Goal: Task Accomplishment & Management: Manage account settings

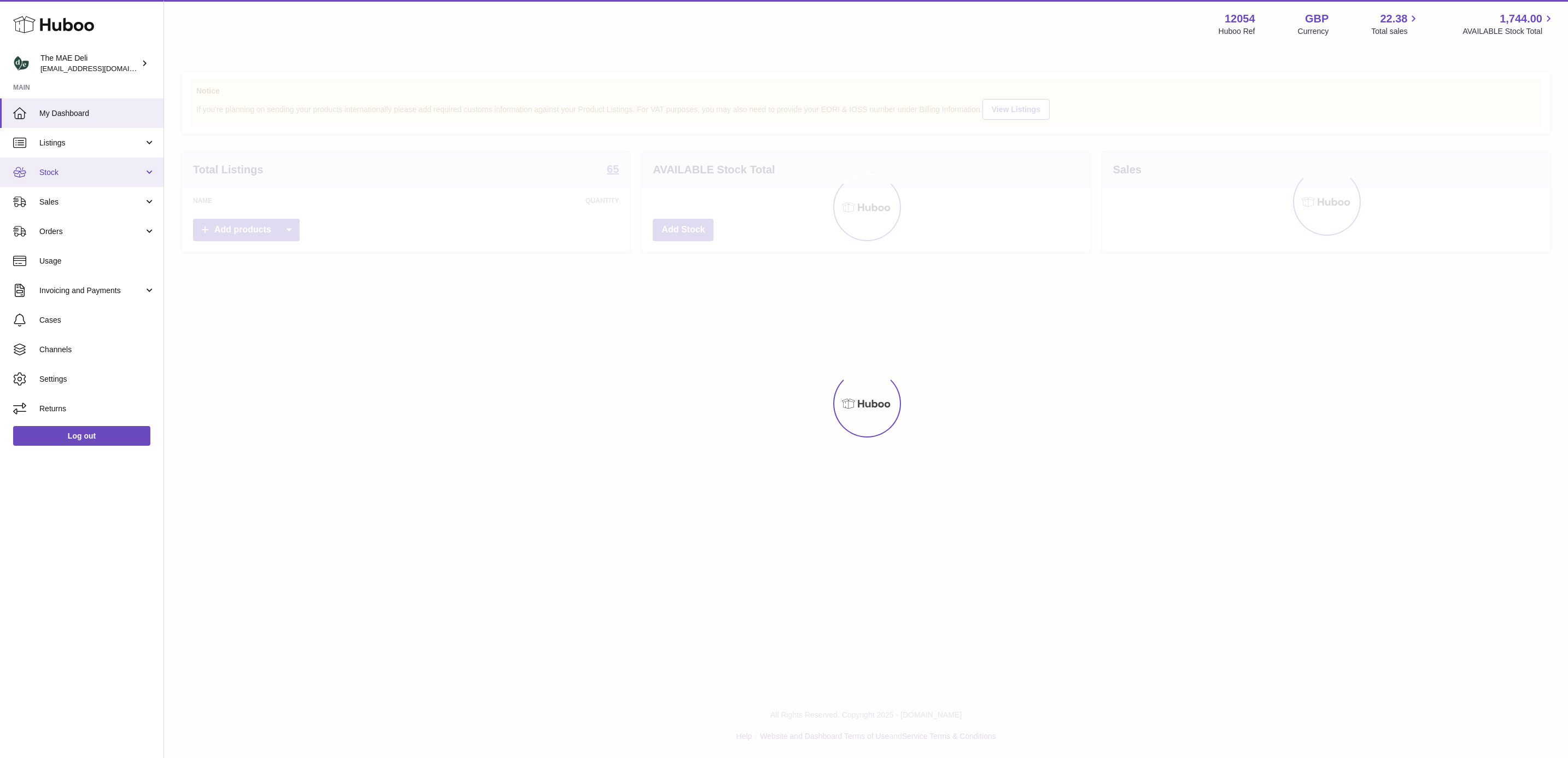
click at [74, 174] on span "Stock" at bounding box center [92, 172] width 105 height 11
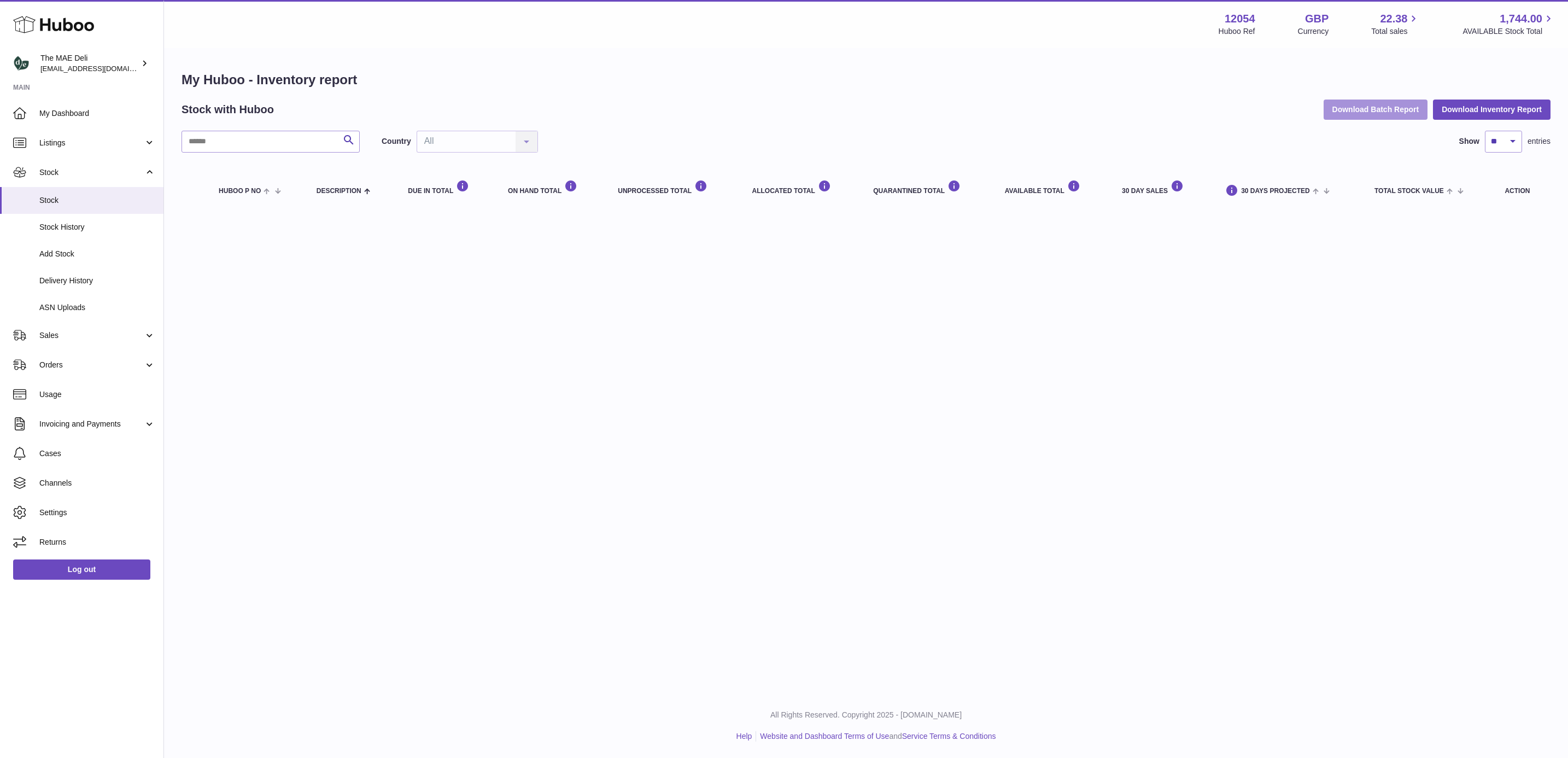
click at [1361, 115] on button "Download Batch Report" at bounding box center [1376, 110] width 105 height 20
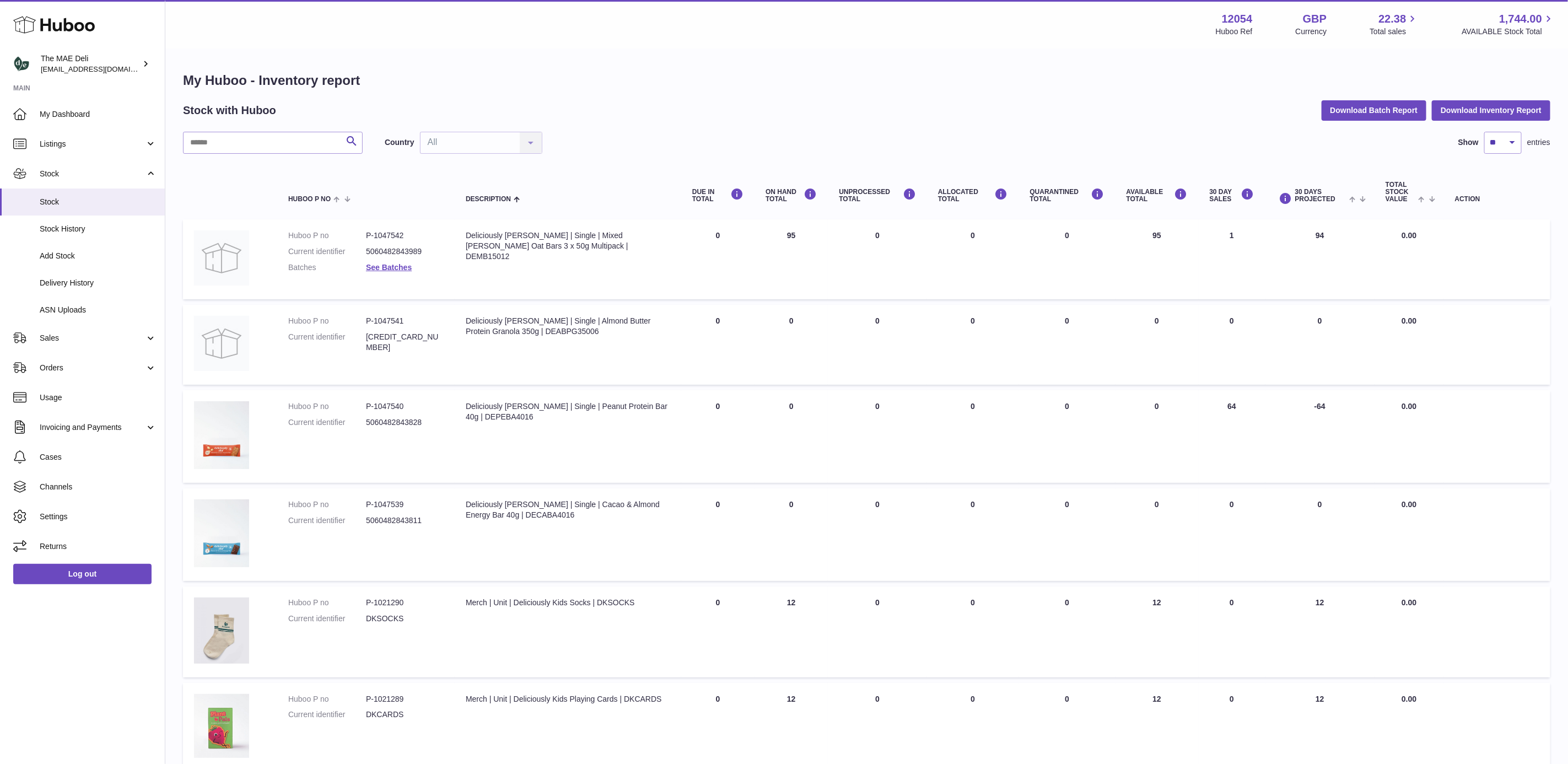
click at [718, 117] on div "Stock with Huboo Download Batch Report Download Inventory Report" at bounding box center [866, 111] width 1368 height 20
click at [67, 171] on span "Stock" at bounding box center [93, 174] width 106 height 11
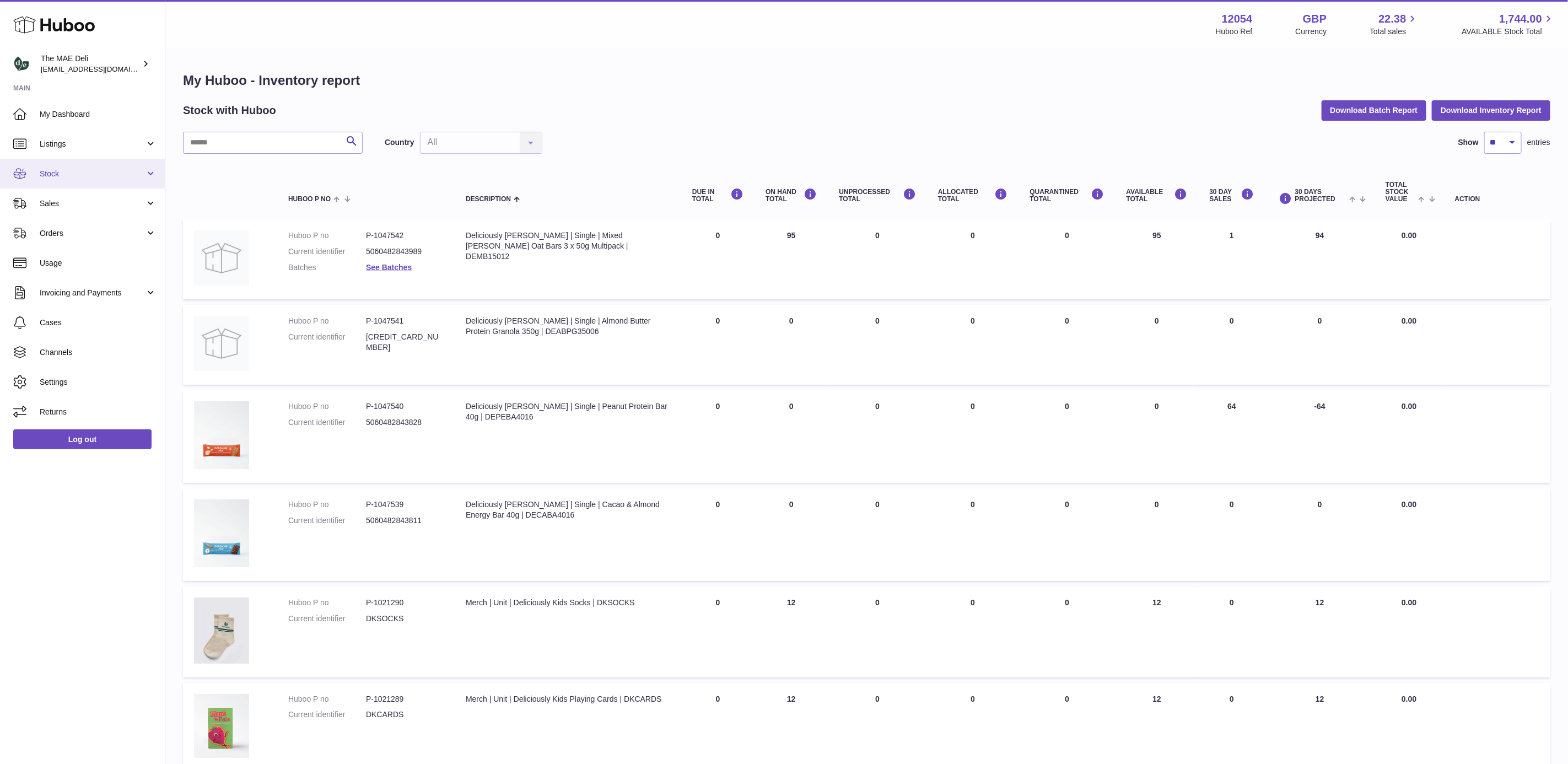
click at [77, 182] on link "Stock" at bounding box center [82, 174] width 165 height 30
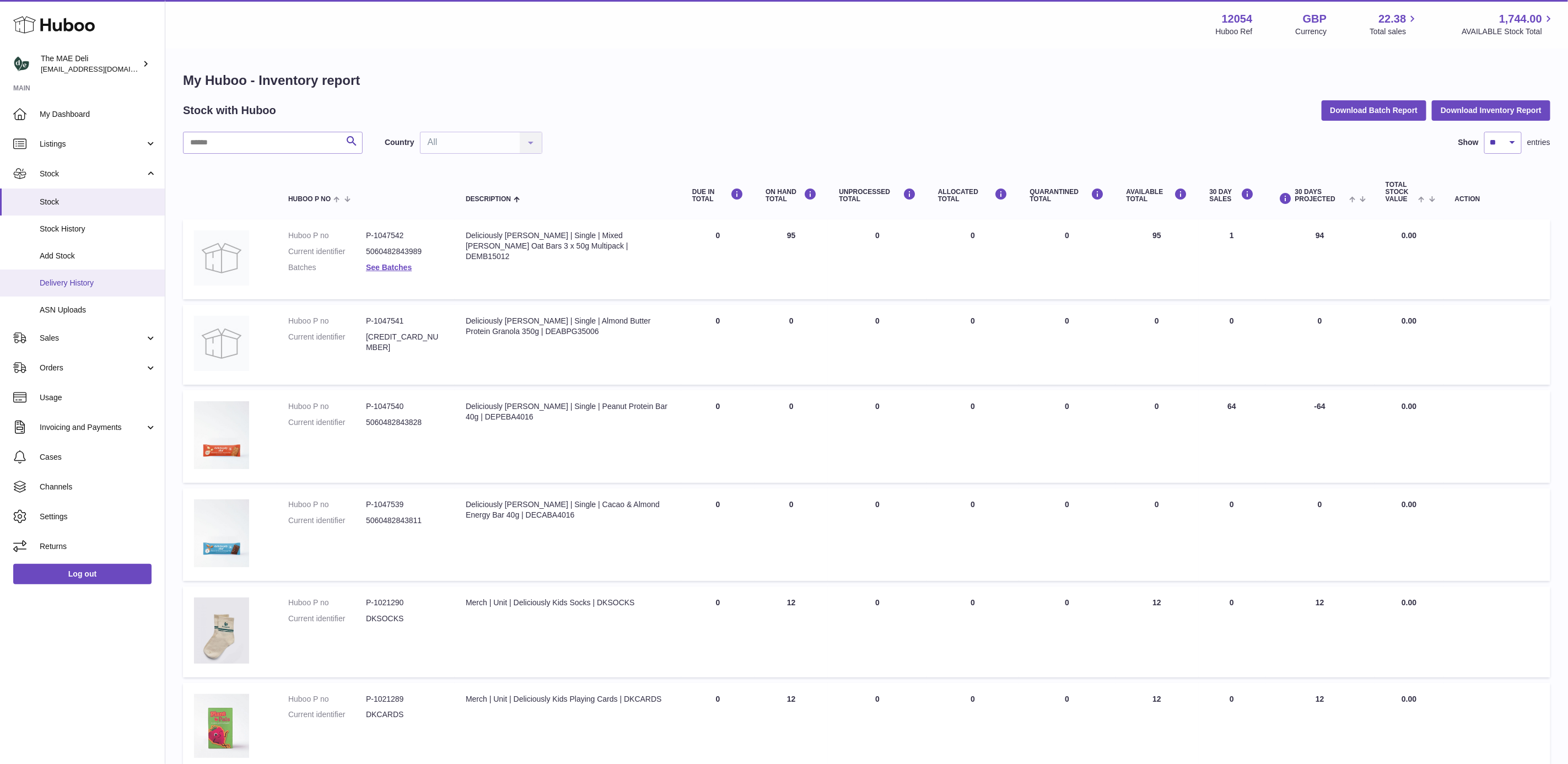
click at [78, 285] on span "Delivery History" at bounding box center [98, 283] width 117 height 11
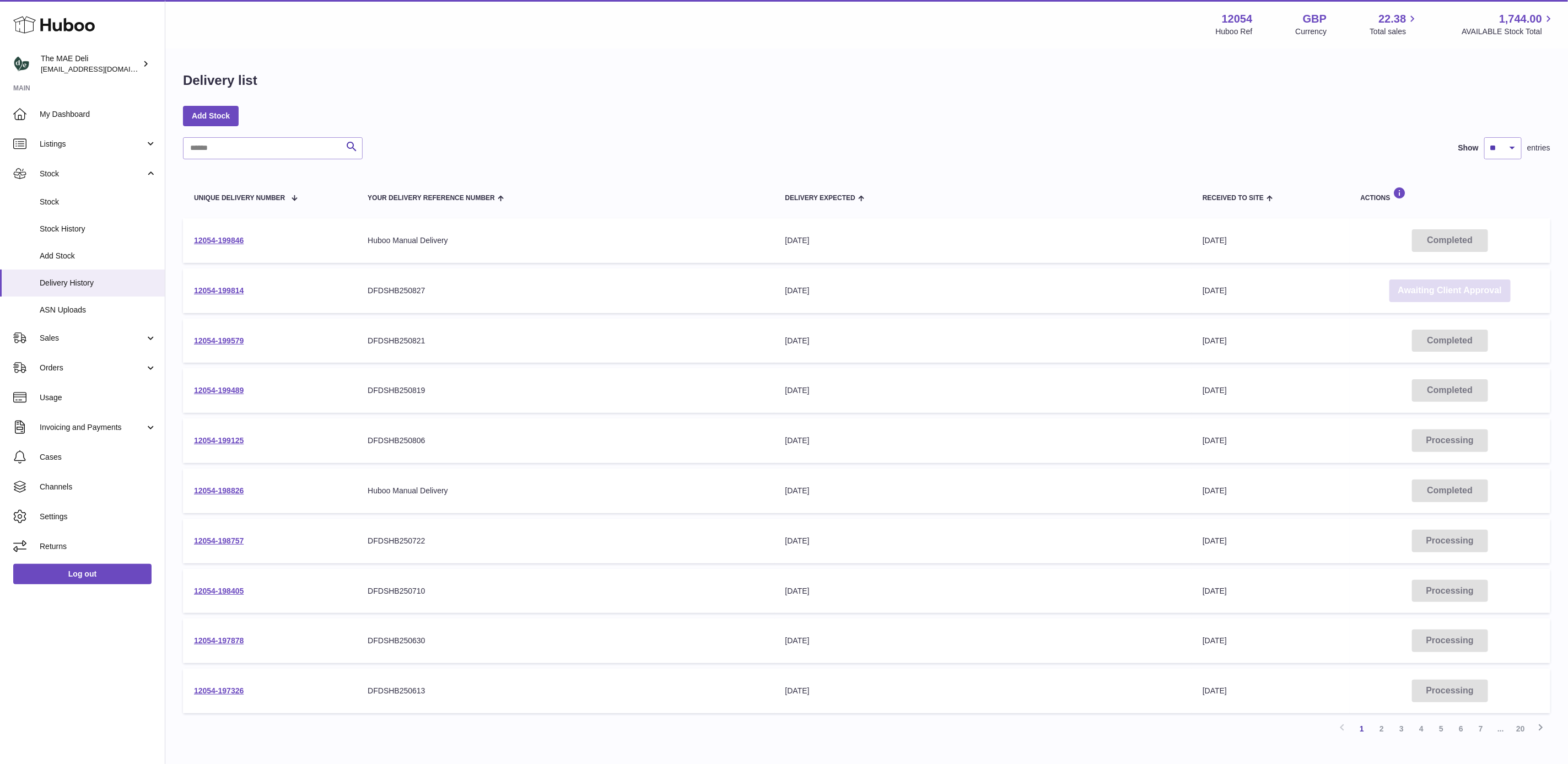
click at [1432, 288] on link "Awaiting Client Approval" at bounding box center [1450, 290] width 122 height 23
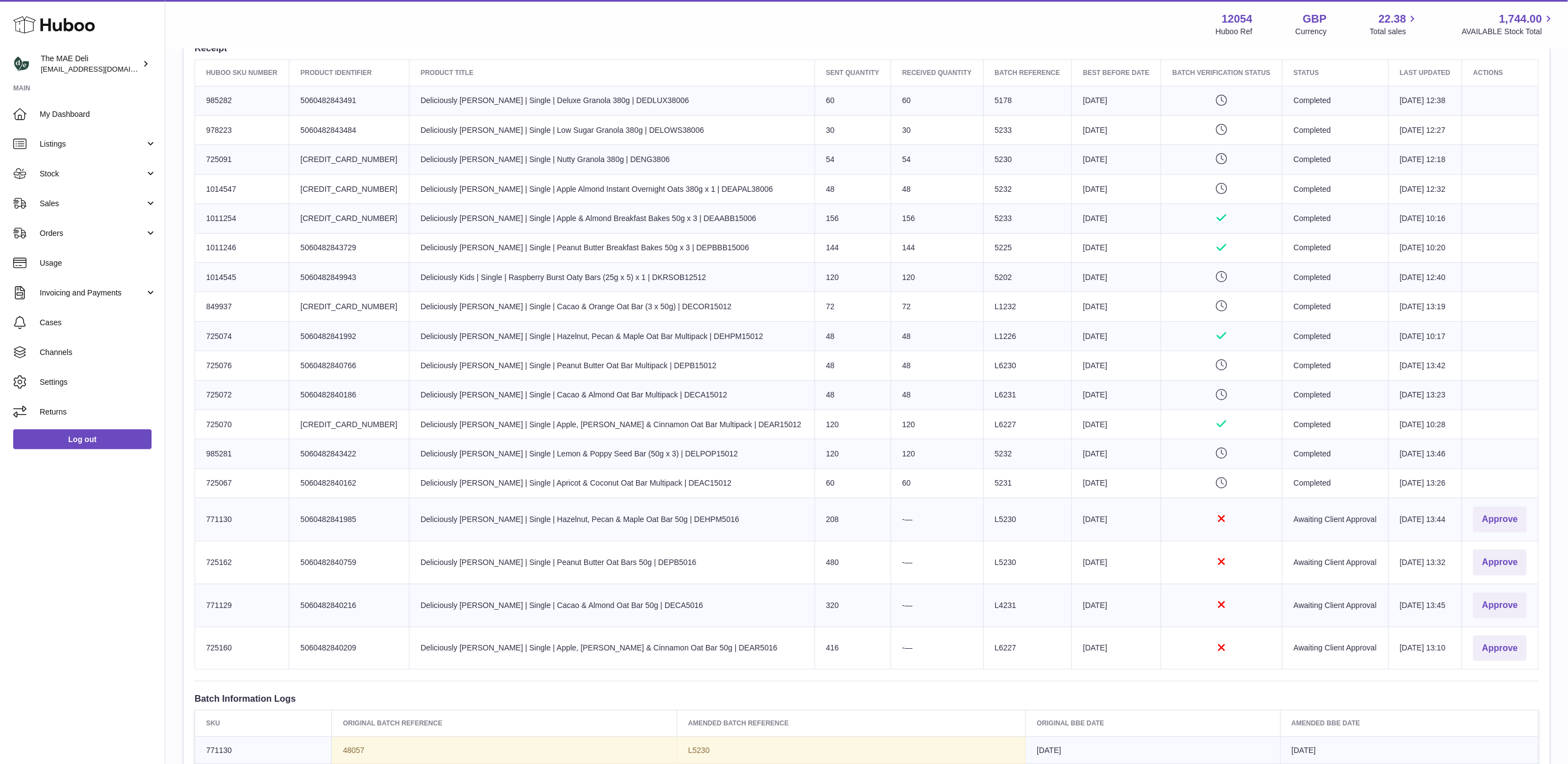
scroll to position [496, 0]
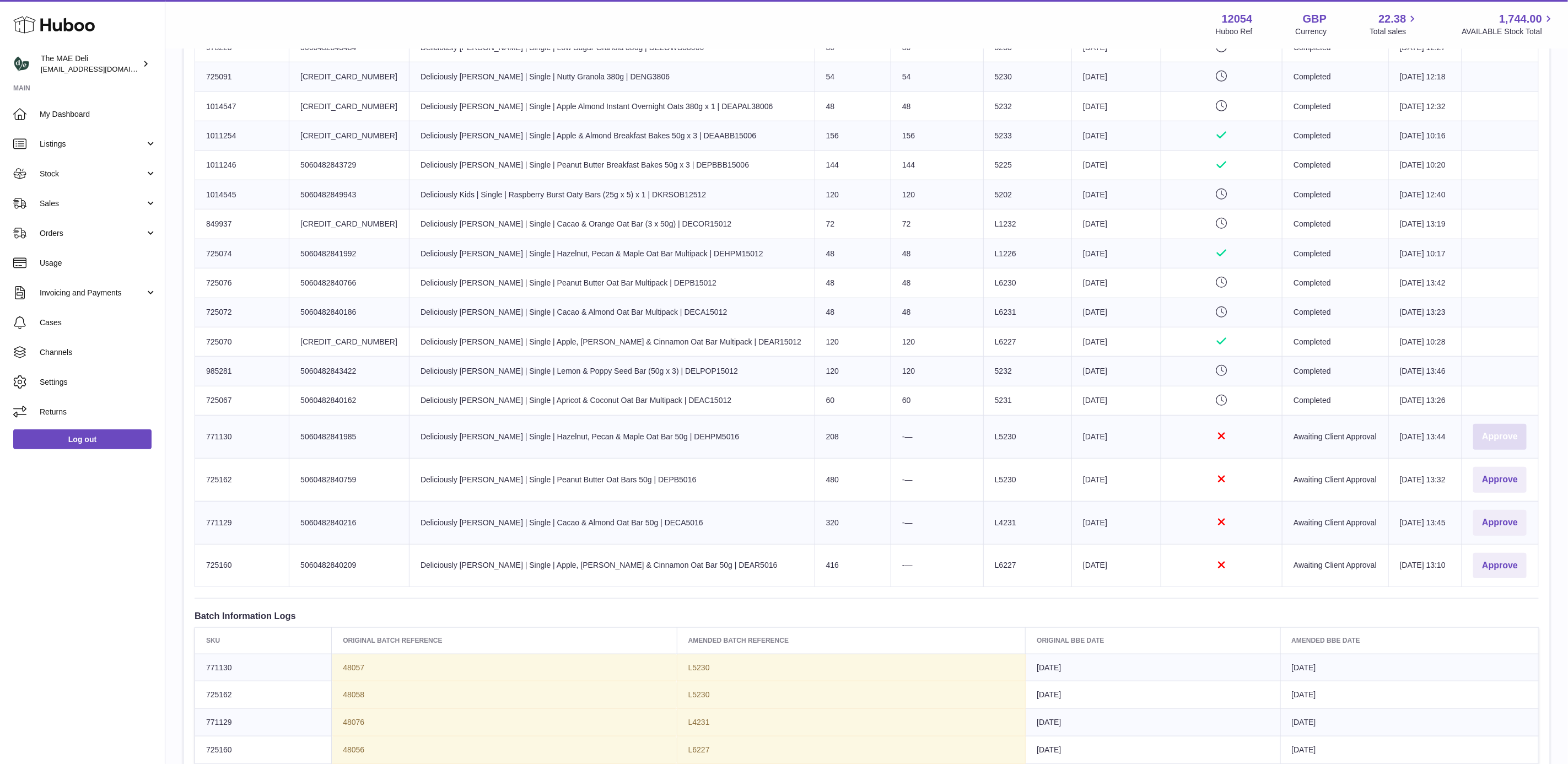
click at [1485, 444] on button "Approve" at bounding box center [1500, 437] width 54 height 26
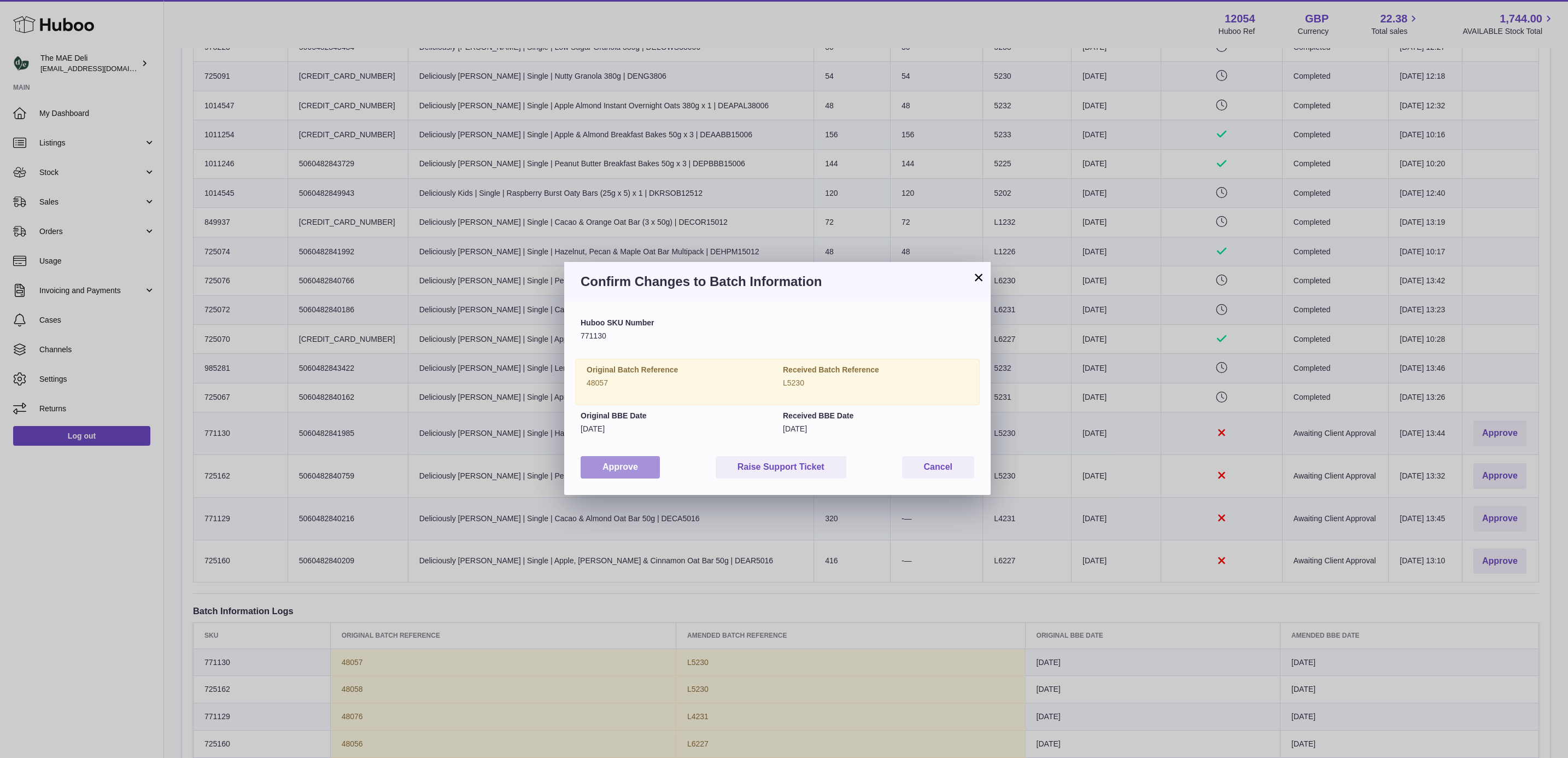
click at [643, 463] on button "Approve" at bounding box center [620, 467] width 79 height 23
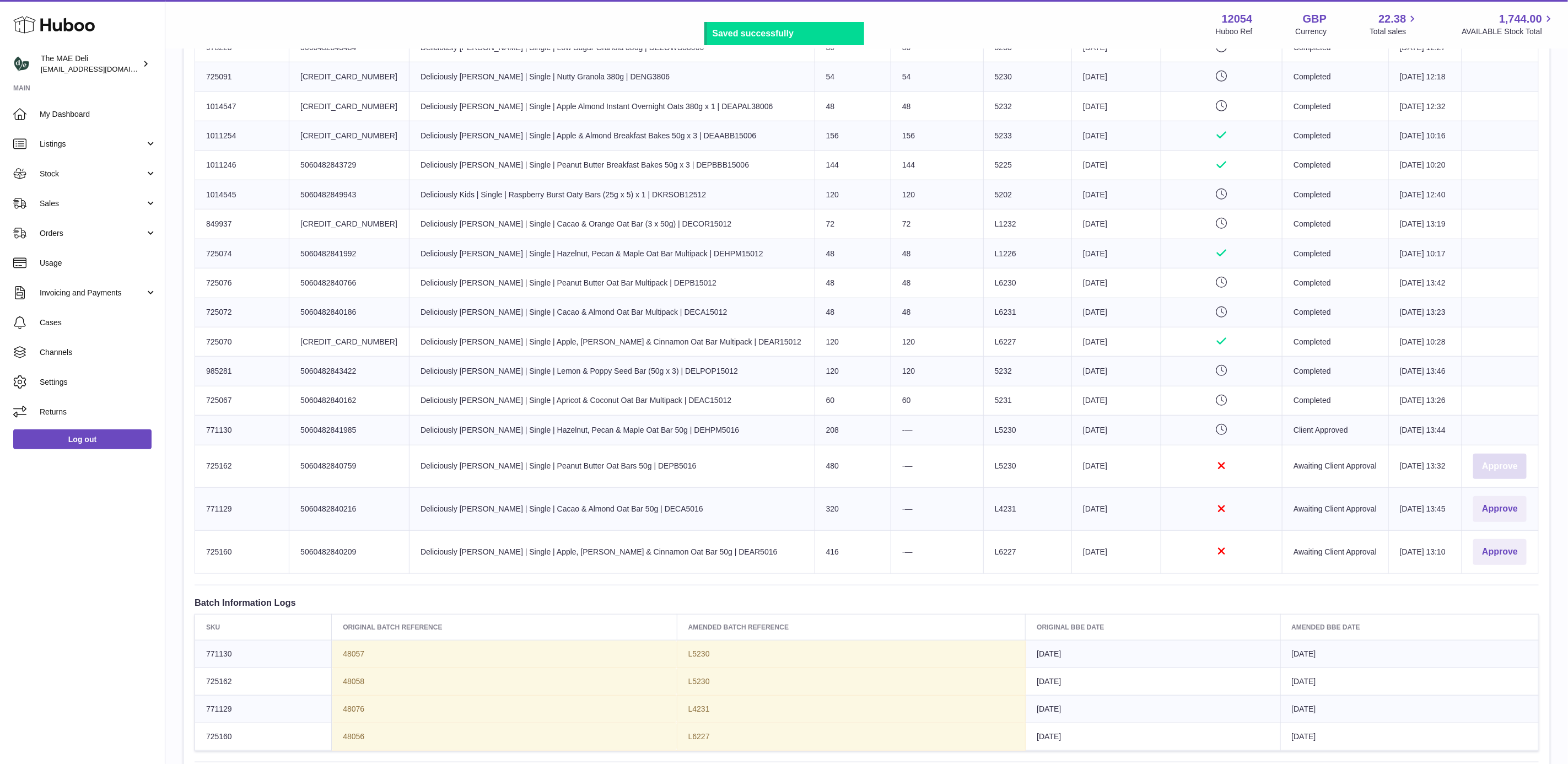
click at [1497, 480] on button "Approve" at bounding box center [1500, 467] width 54 height 26
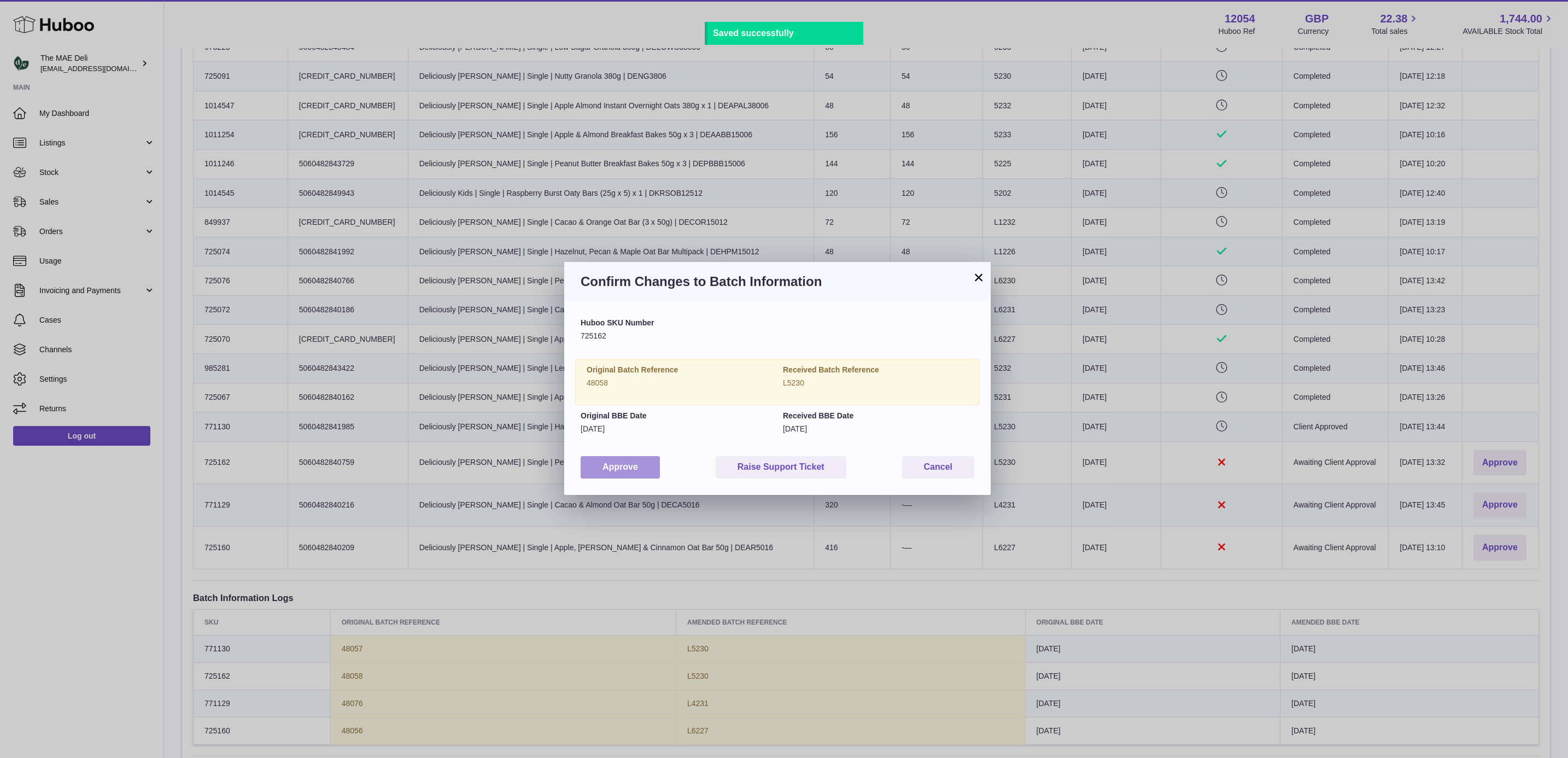
click at [599, 469] on button "Approve" at bounding box center [620, 467] width 79 height 23
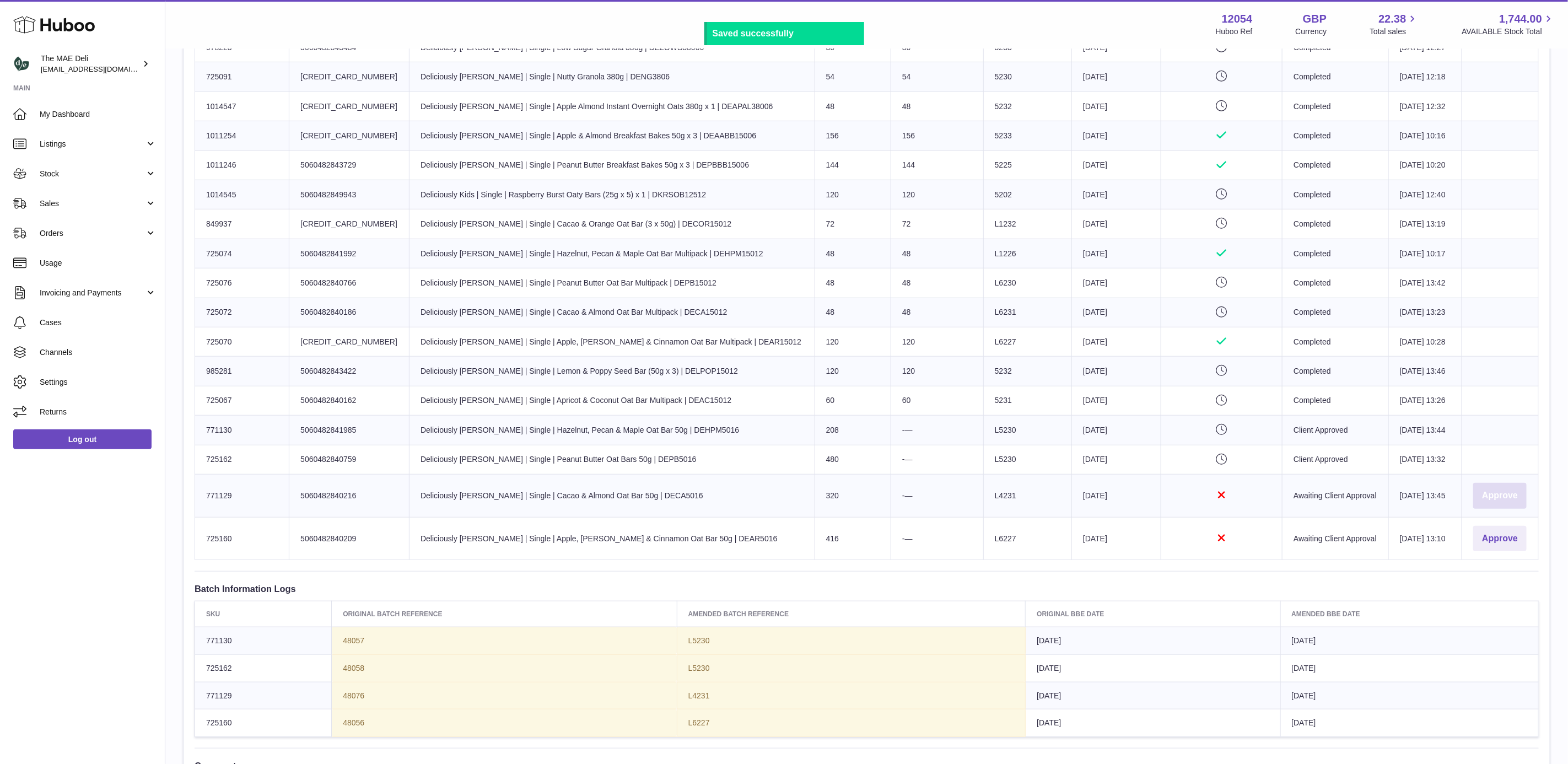
click at [1484, 509] on button "Approve" at bounding box center [1500, 496] width 54 height 26
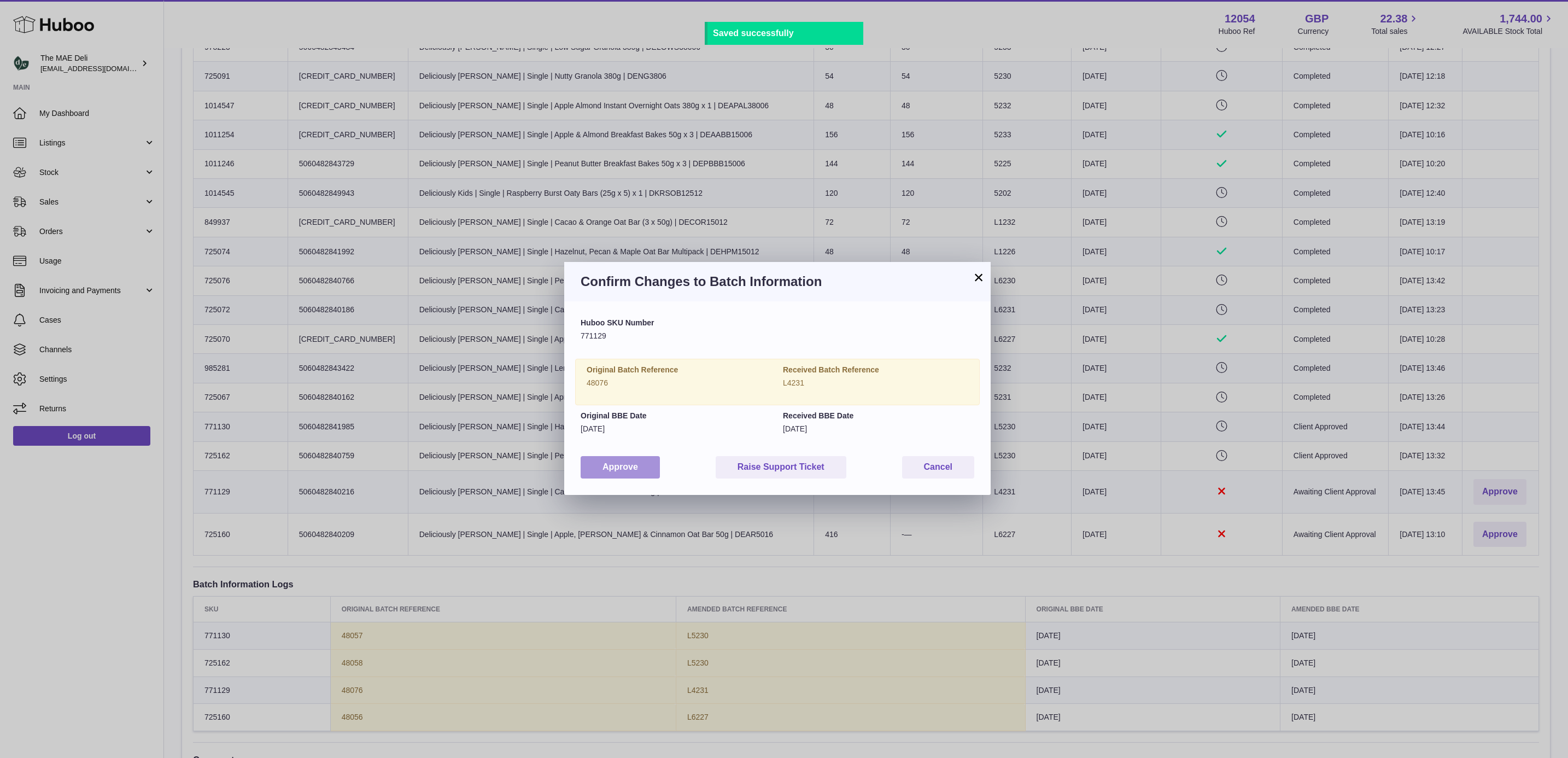
click at [606, 471] on button "Approve" at bounding box center [620, 467] width 79 height 23
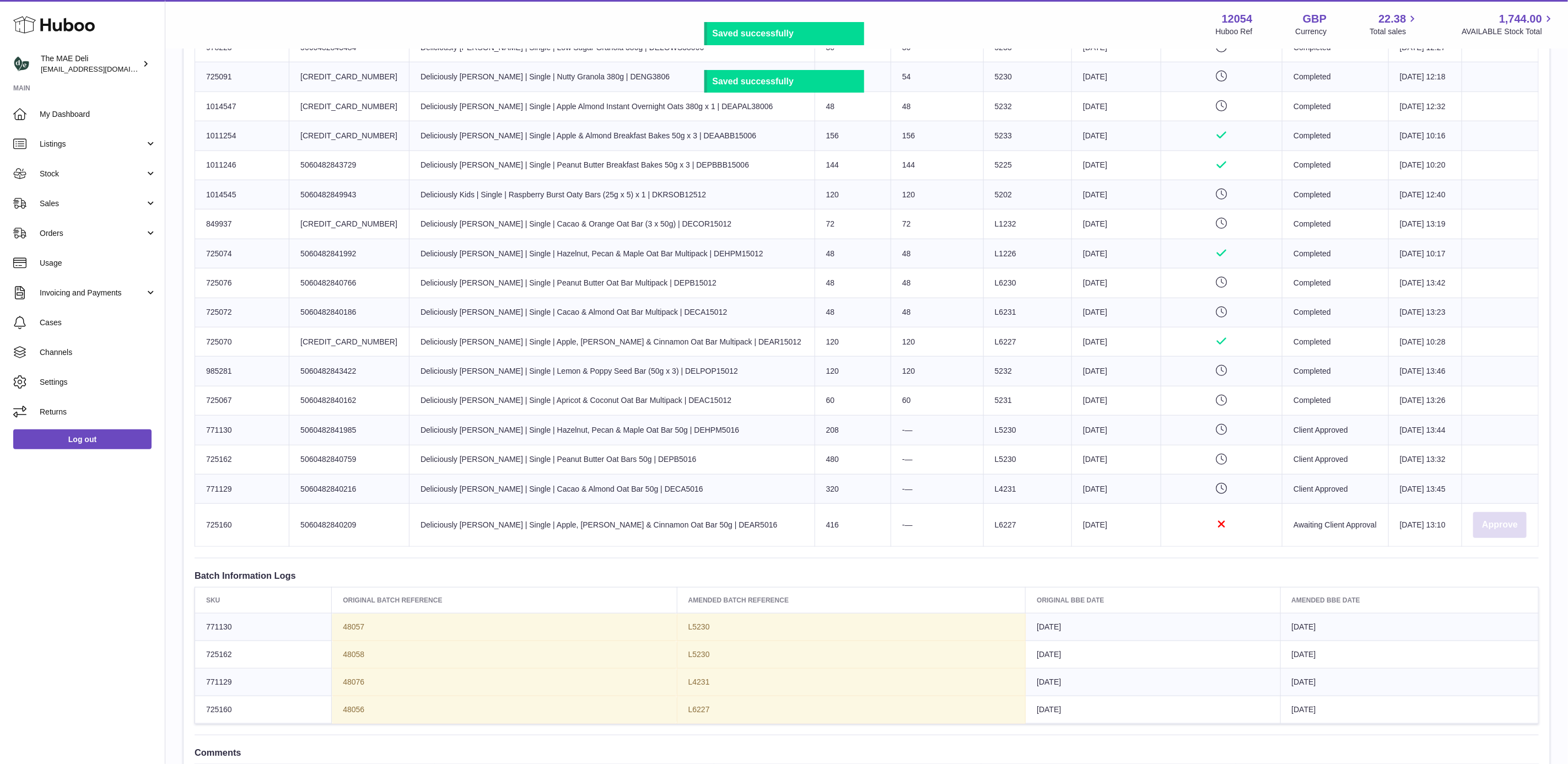
click at [1494, 538] on button "Approve" at bounding box center [1500, 525] width 54 height 26
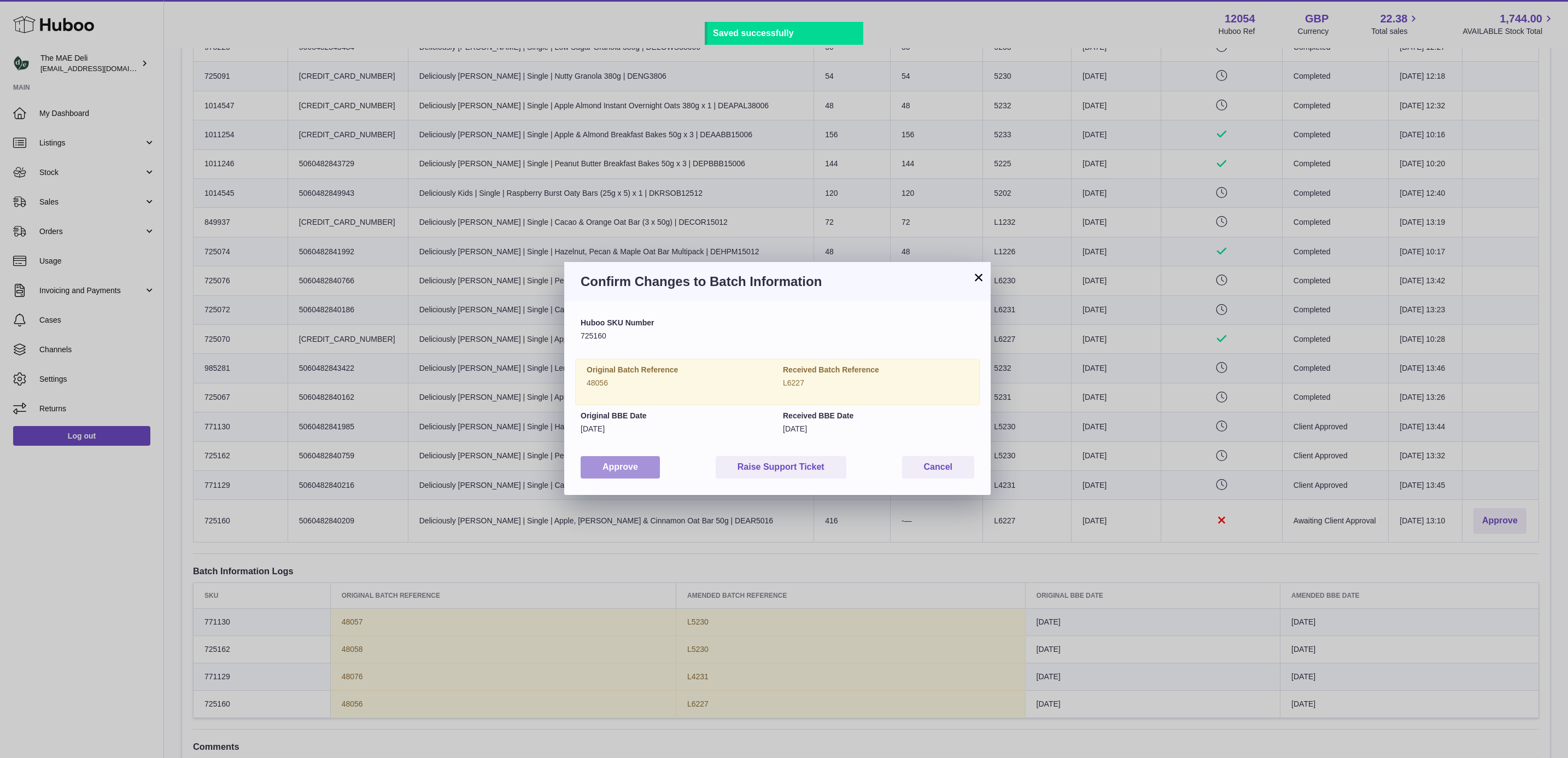
click at [645, 466] on button "Approve" at bounding box center [620, 467] width 79 height 23
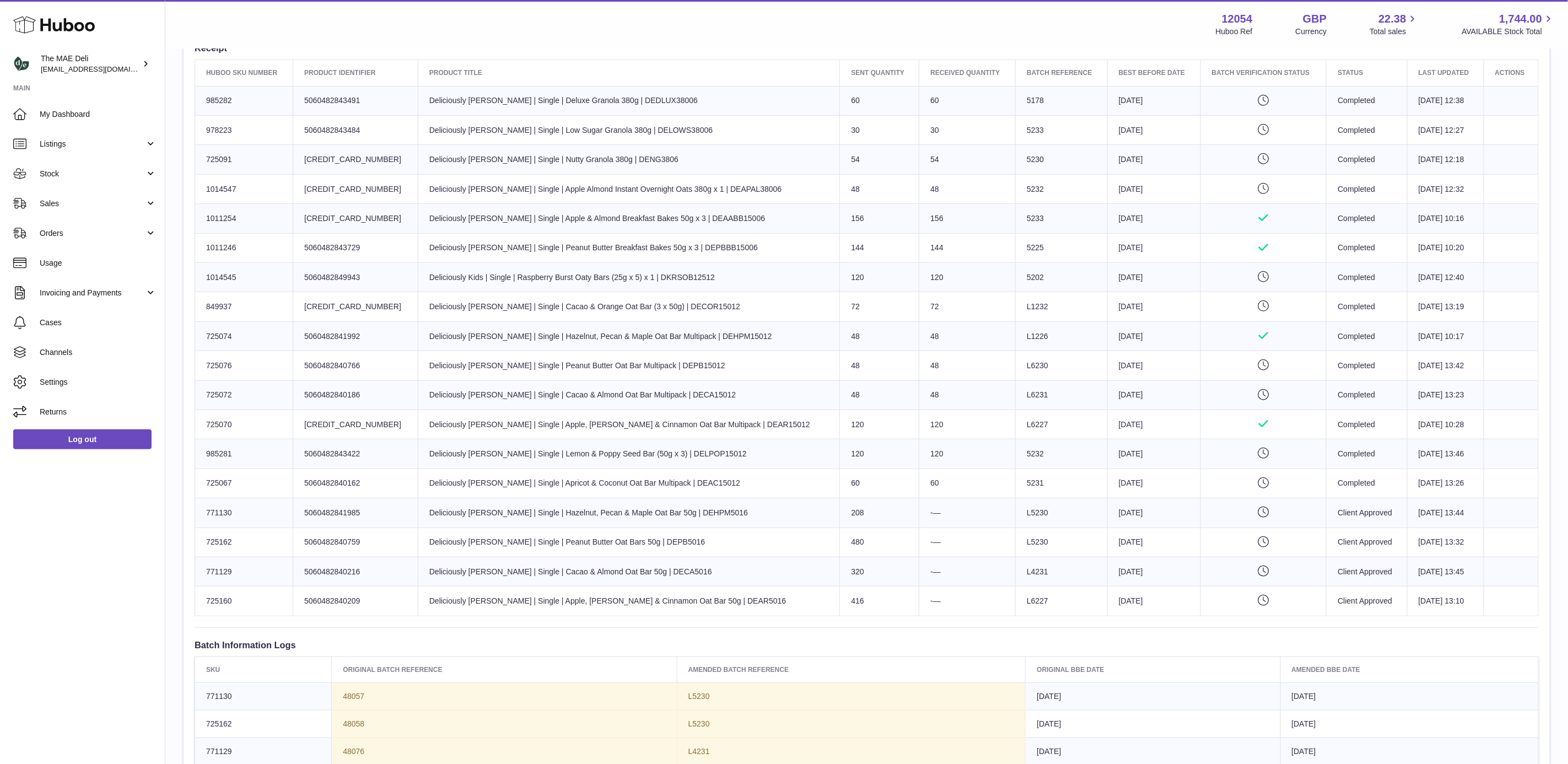
scroll to position [0, 0]
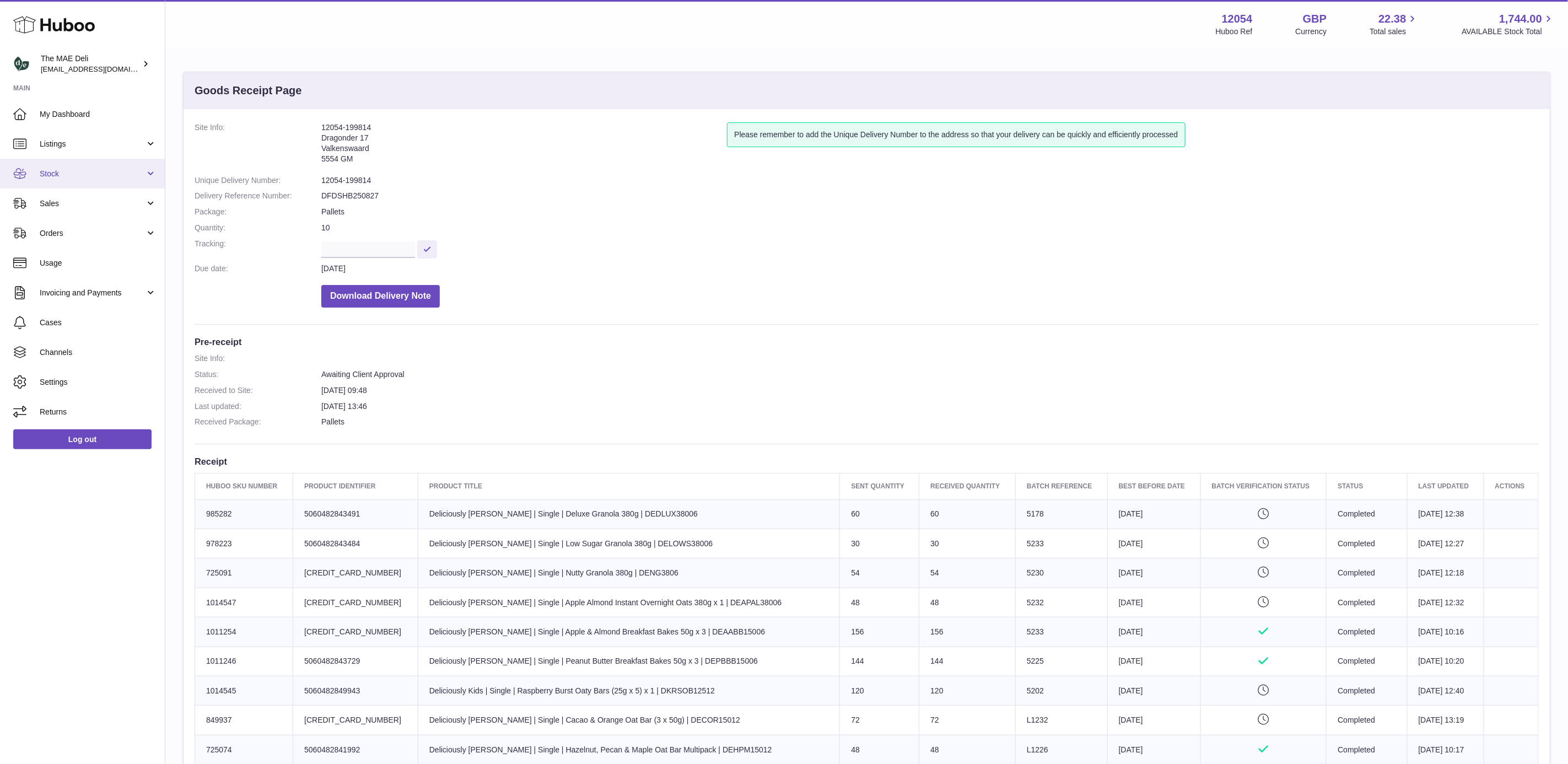
click at [77, 174] on span "Stock" at bounding box center [93, 174] width 106 height 11
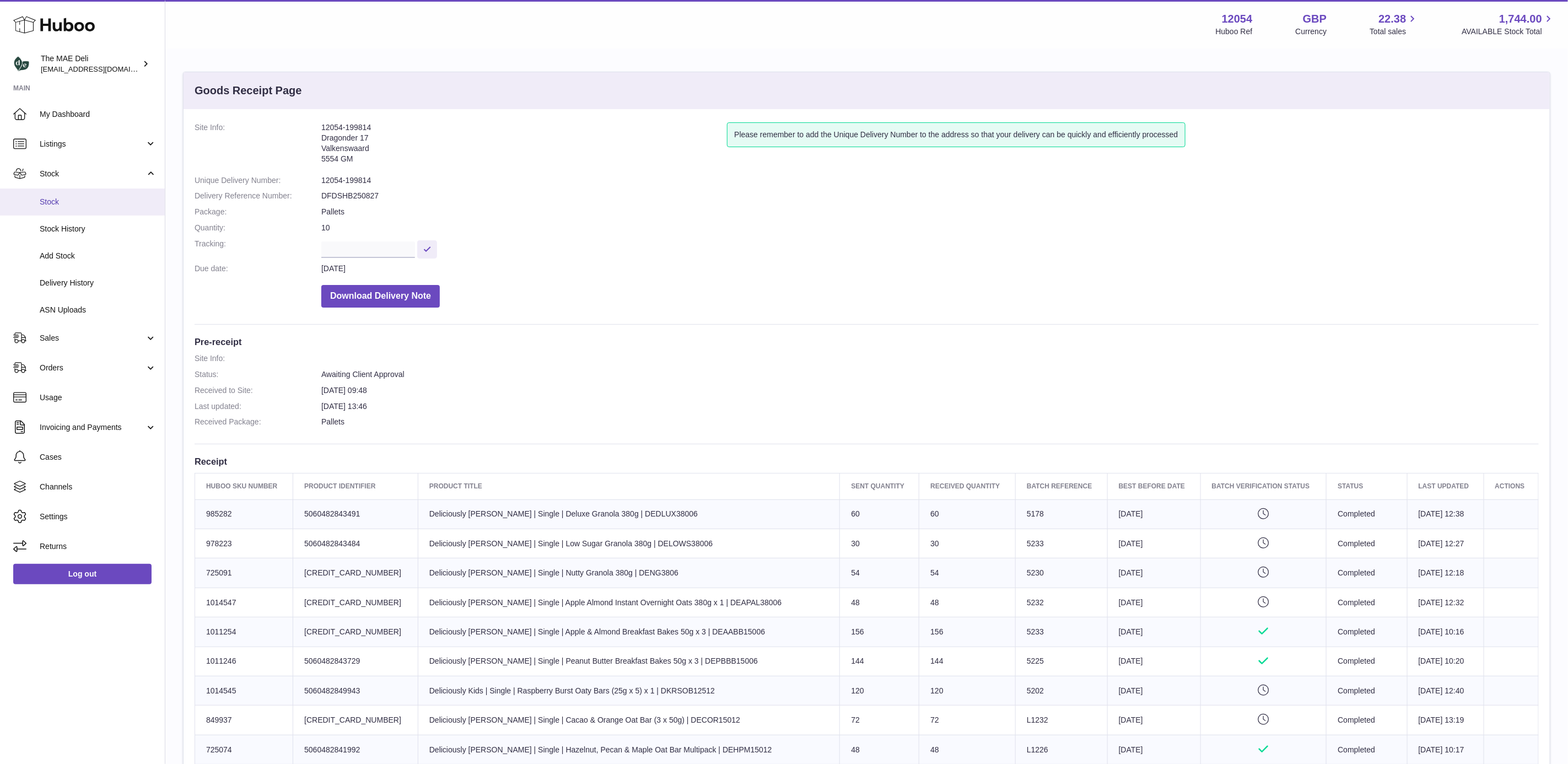
click at [55, 206] on span "Stock" at bounding box center [98, 201] width 117 height 11
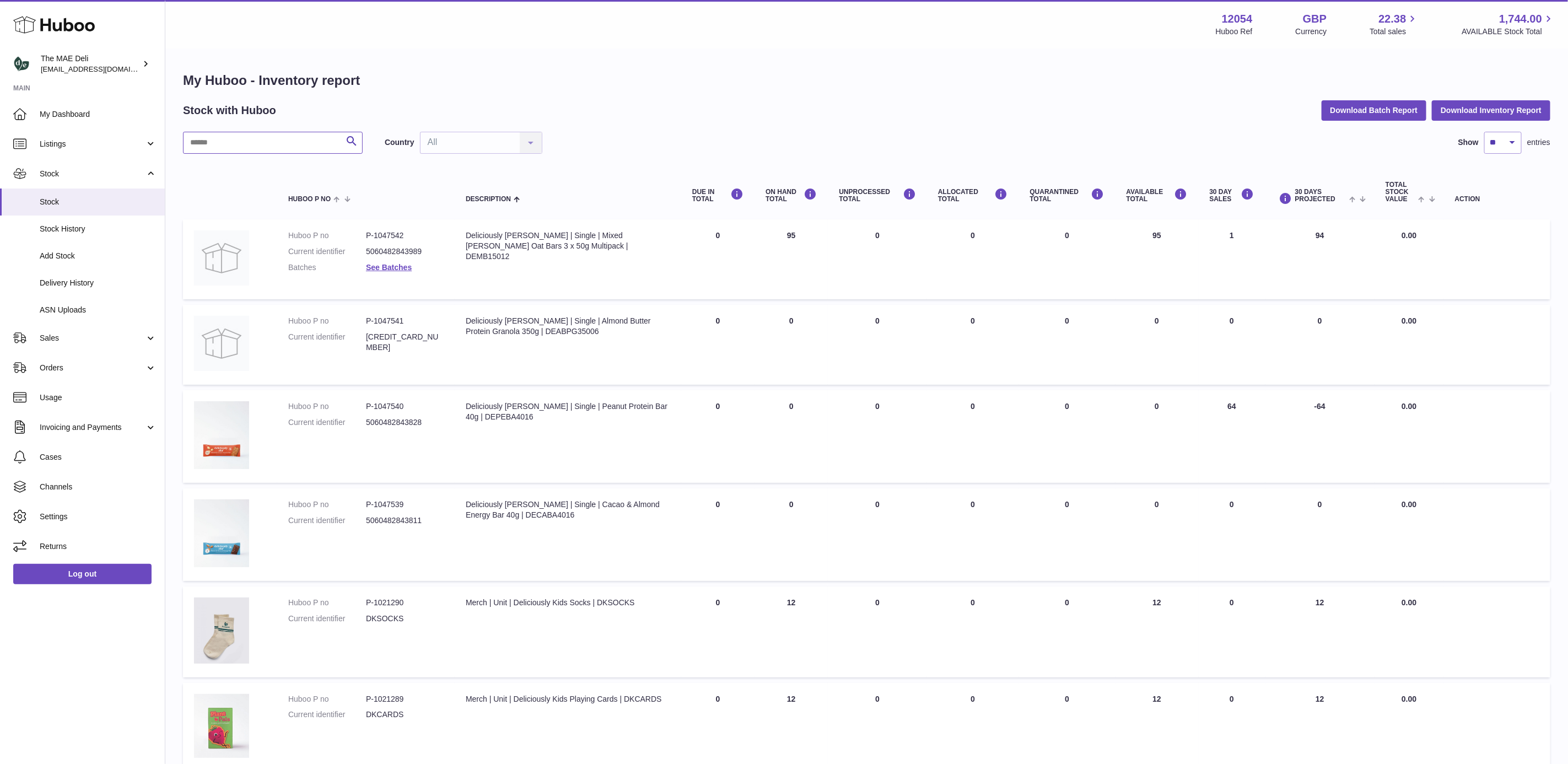
click at [252, 133] on input "text" at bounding box center [272, 143] width 180 height 22
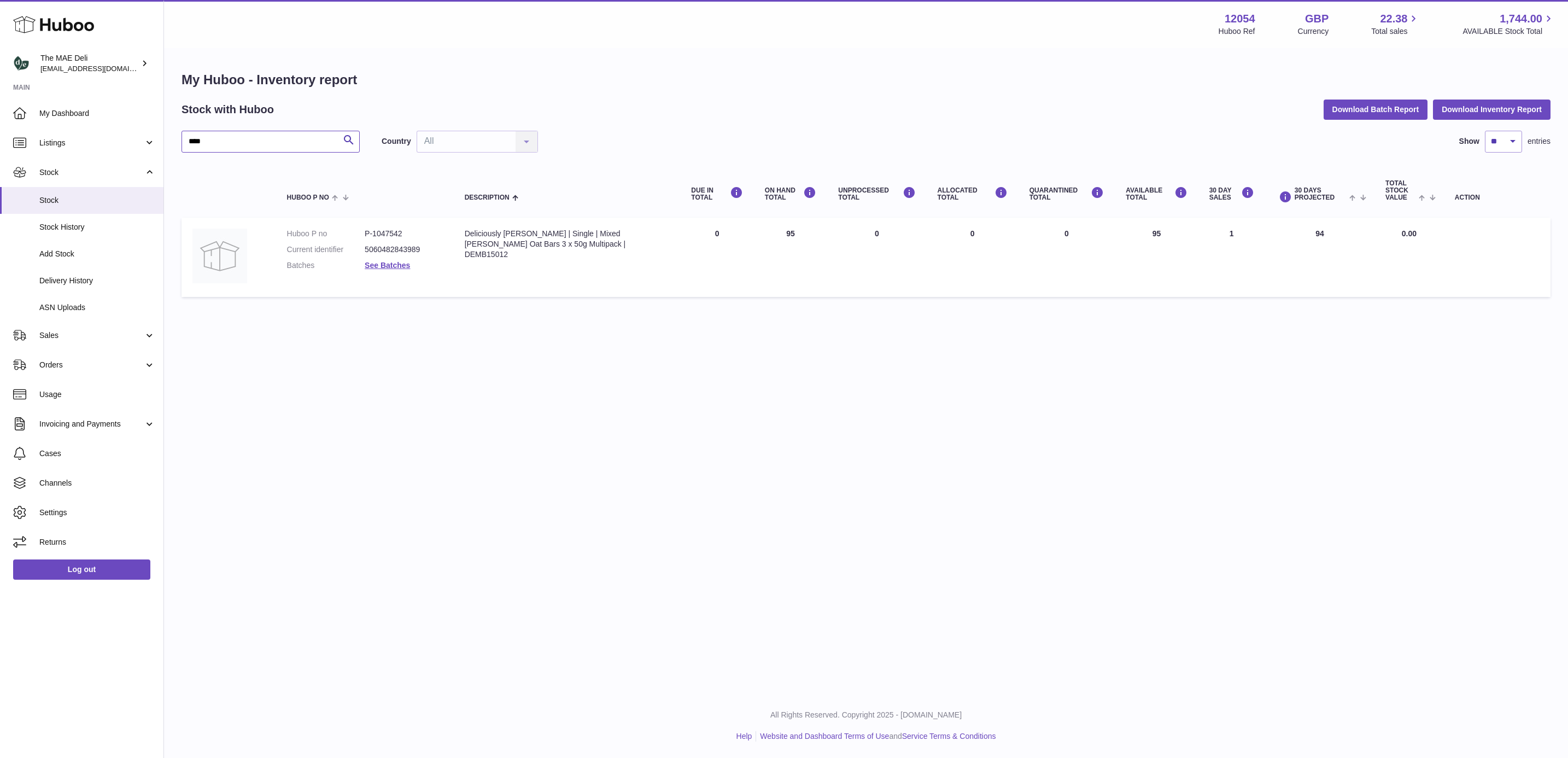
type input "****"
click at [532, 242] on div "Deliciously [PERSON_NAME] | Single | Mixed [PERSON_NAME] Oat Bars 3 x 50g Multi…" at bounding box center [567, 244] width 205 height 32
click at [531, 241] on div "Deliciously [PERSON_NAME] | Single | Mixed [PERSON_NAME] Oat Bars 3 x 50g Multi…" at bounding box center [567, 244] width 205 height 32
copy div "DEMB15012"
click at [81, 247] on link "Add Stock" at bounding box center [81, 253] width 163 height 27
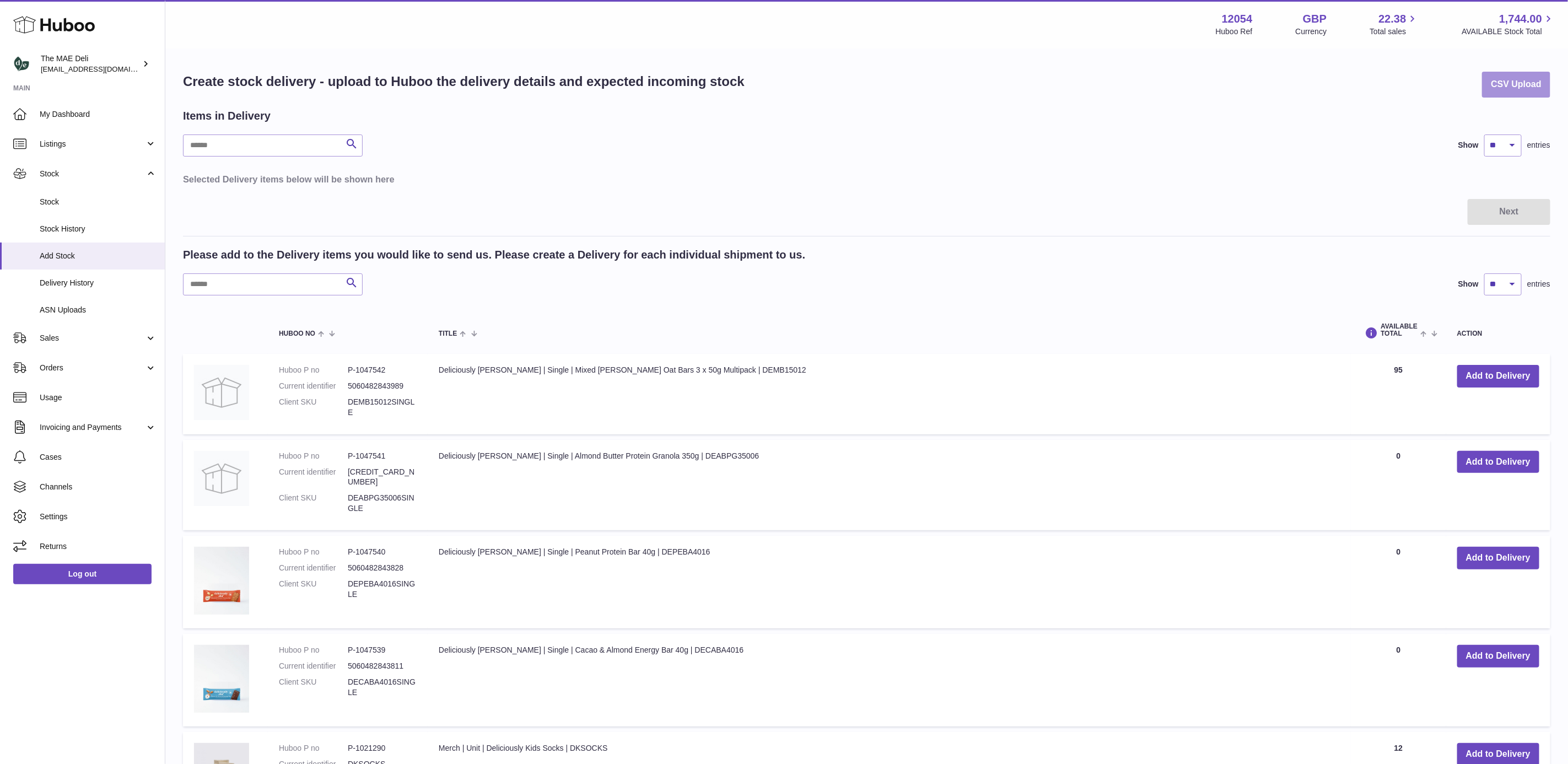
click at [1510, 81] on button "CSV Upload" at bounding box center [1516, 85] width 69 height 26
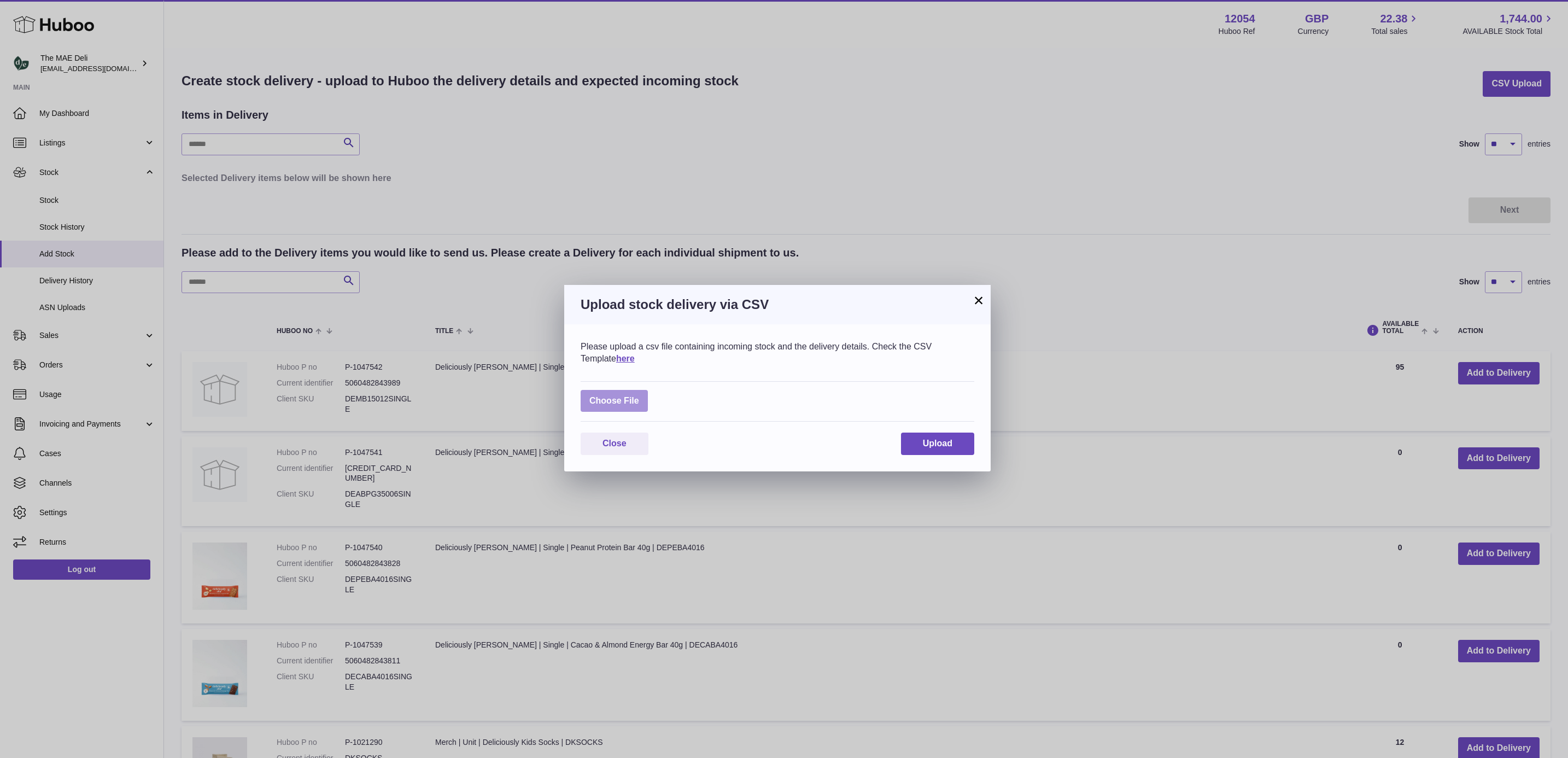
click at [645, 401] on label at bounding box center [614, 401] width 67 height 23
click at [640, 396] on input "file" at bounding box center [639, 396] width 1 height 1
type input "**********"
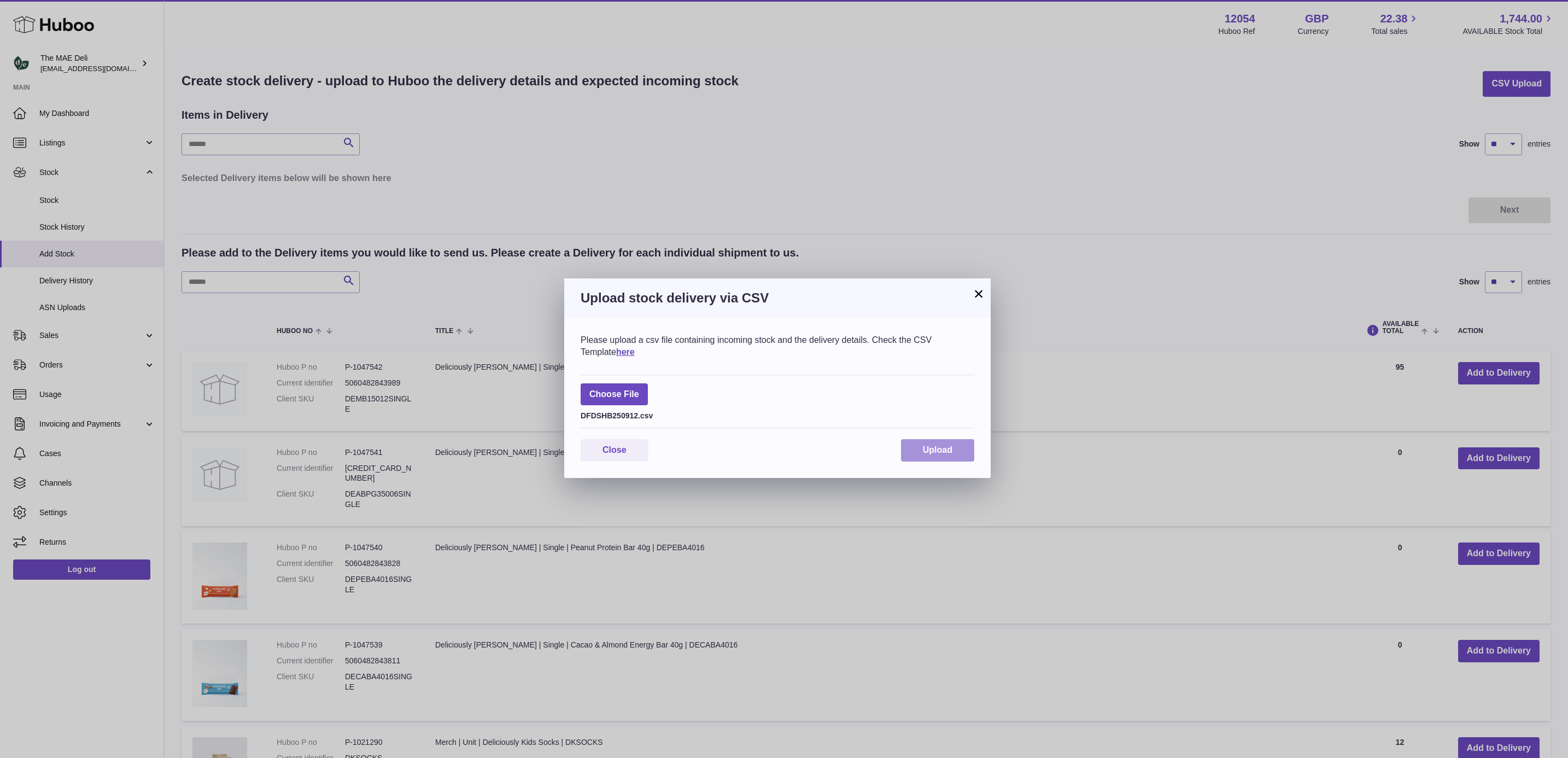
click at [933, 454] on span "Upload" at bounding box center [938, 449] width 30 height 9
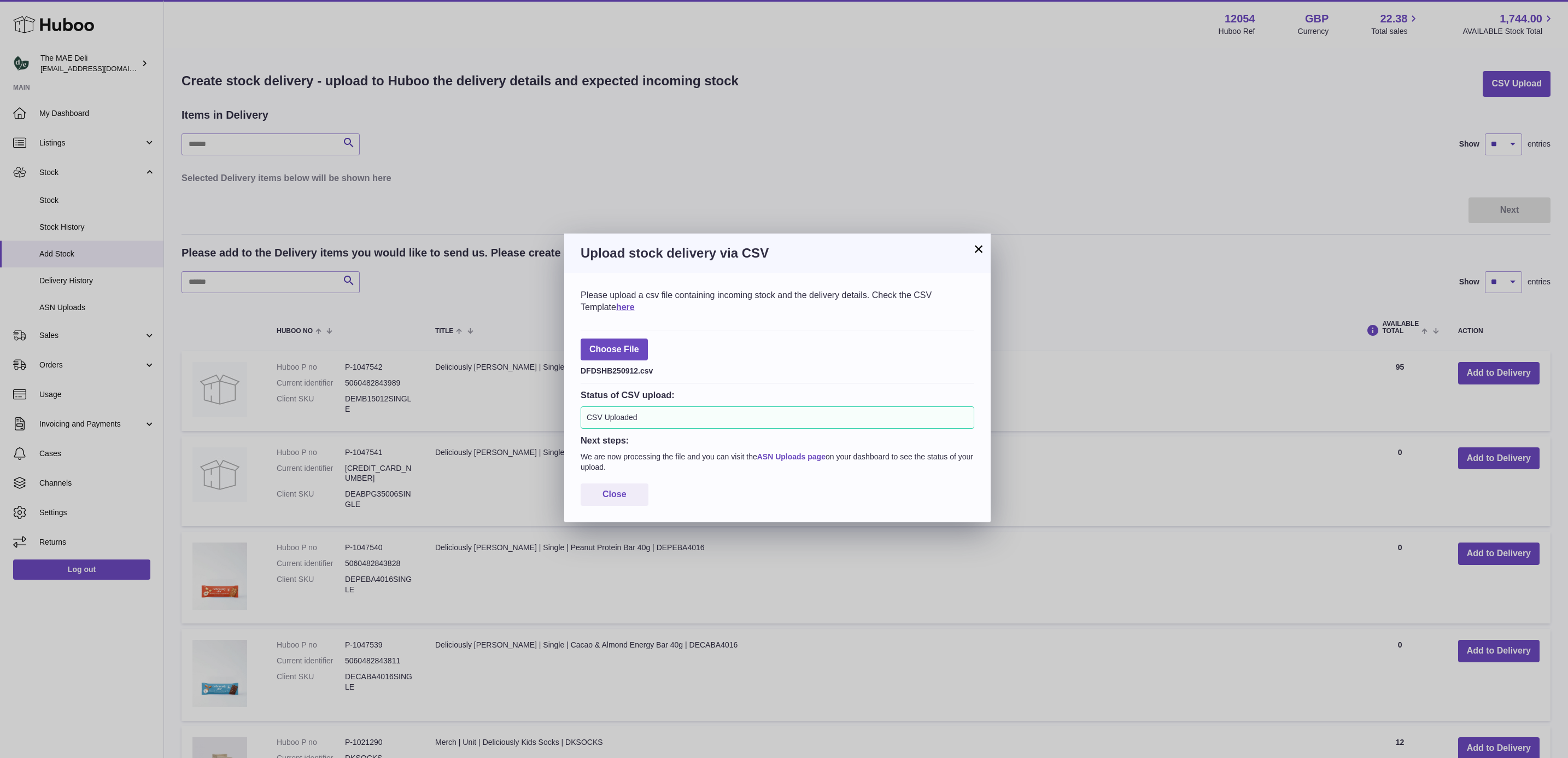
click at [780, 460] on link "ASN Uploads page" at bounding box center [790, 456] width 68 height 9
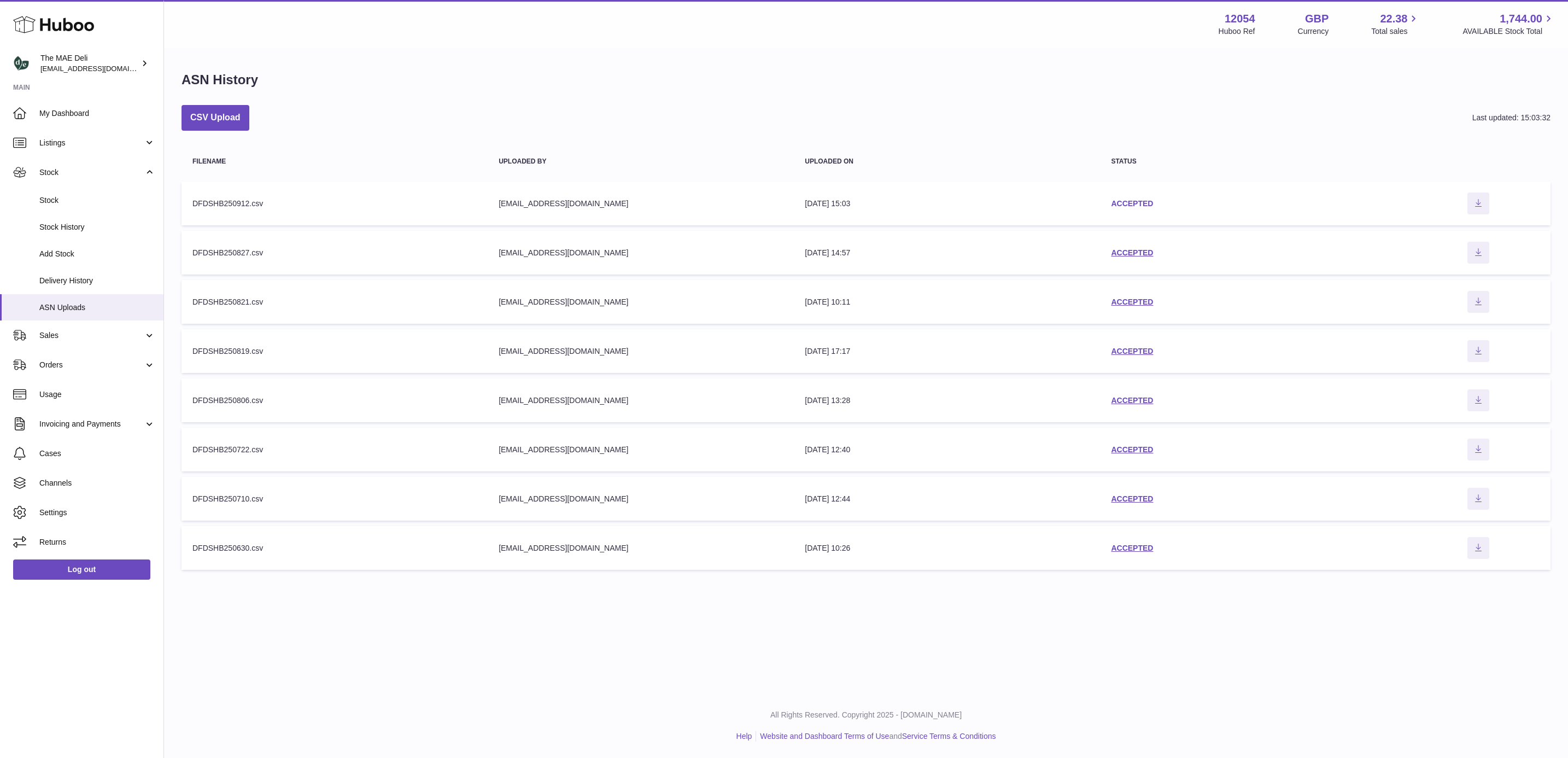
click at [1129, 202] on link "ACCEPTED" at bounding box center [1132, 203] width 43 height 9
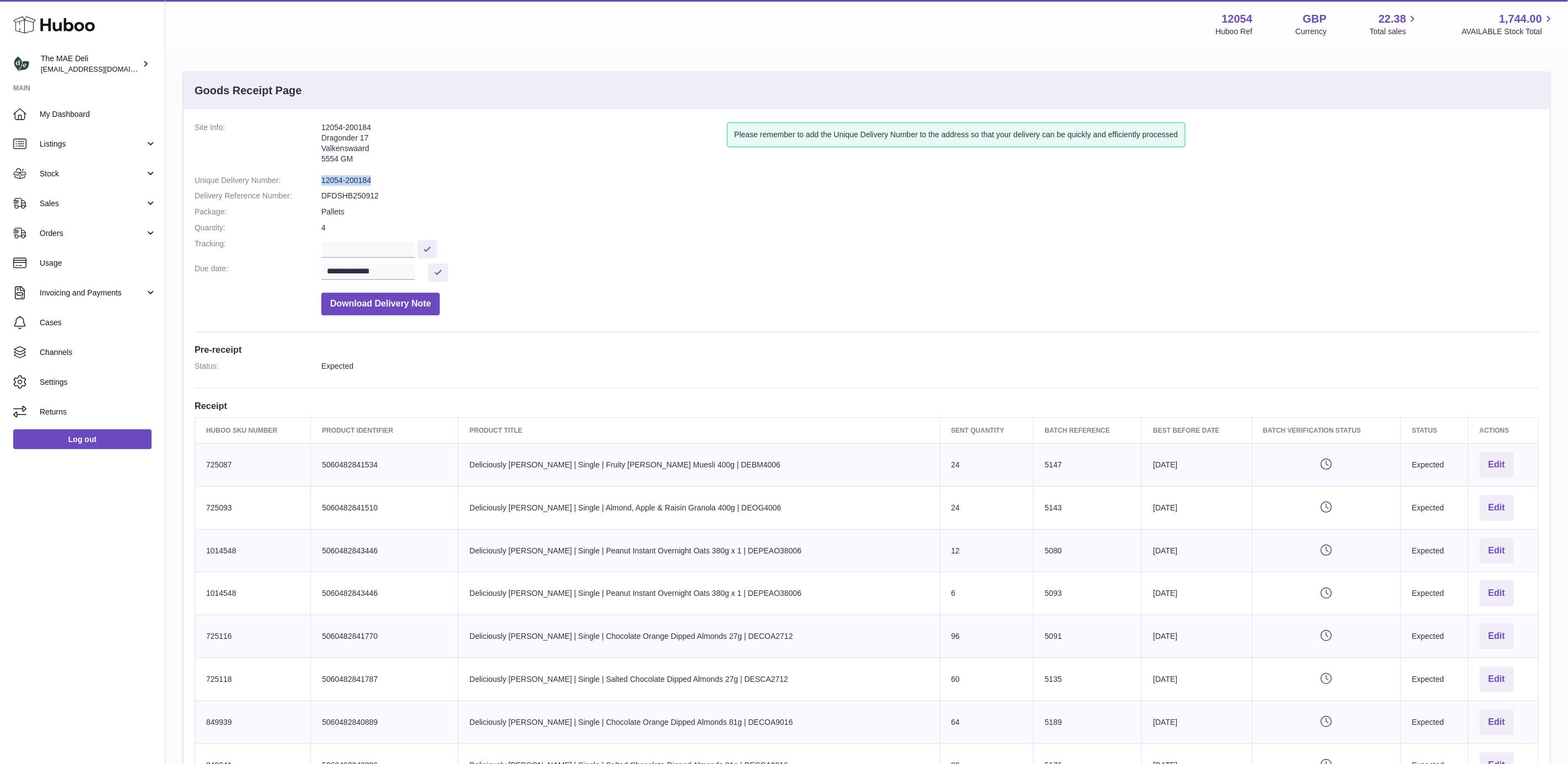
drag, startPoint x: 374, startPoint y: 178, endPoint x: 316, endPoint y: 179, distance: 58.0
click at [316, 179] on dl "**********" at bounding box center [867, 221] width 1345 height 198
copy dl "12054-200184"
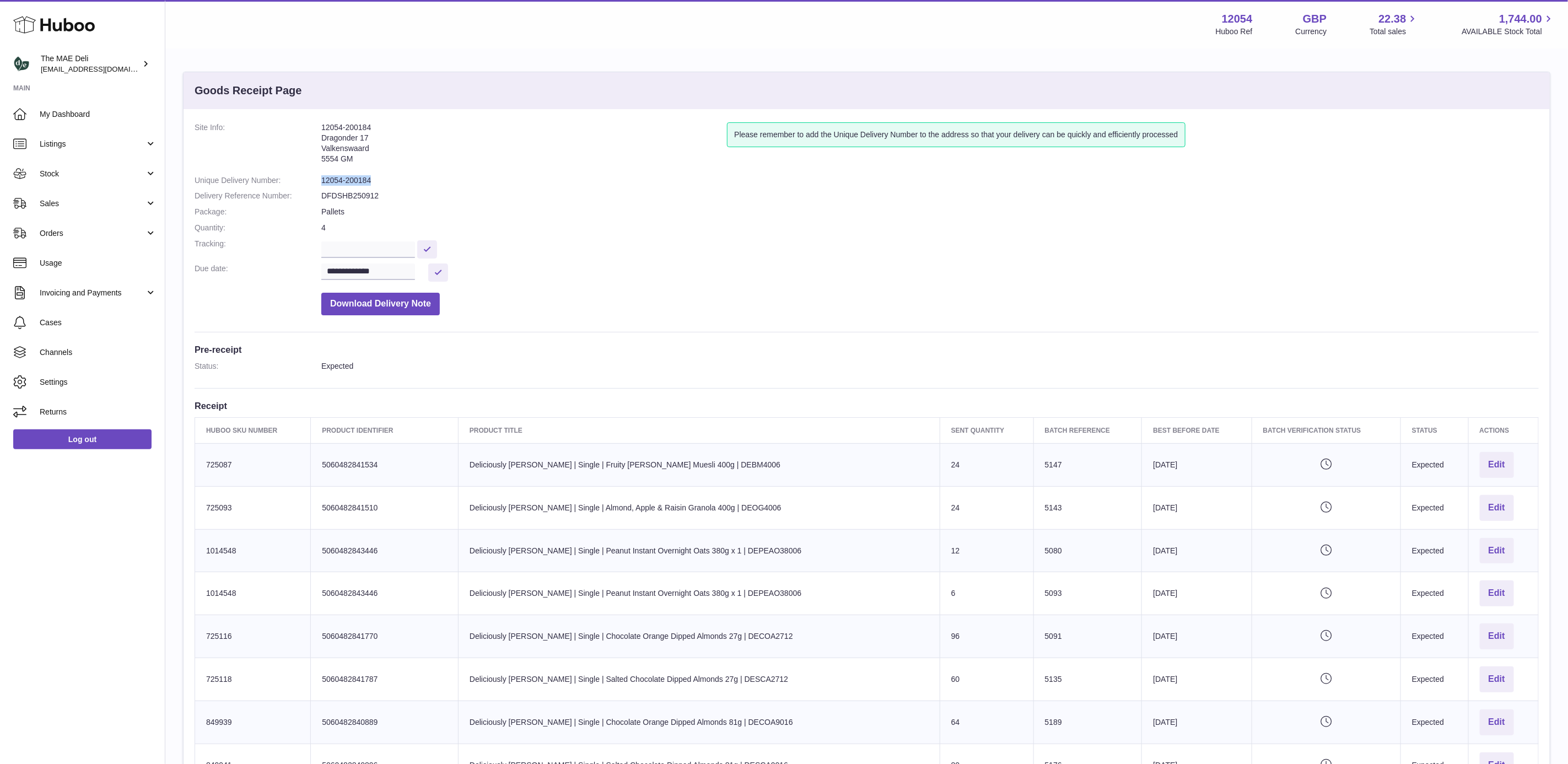
copy dl "12054-200184"
click at [394, 246] on input "text" at bounding box center [368, 249] width 94 height 17
paste input "**********"
type input "**********"
drag, startPoint x: 392, startPoint y: 248, endPoint x: 258, endPoint y: 253, distance: 134.1
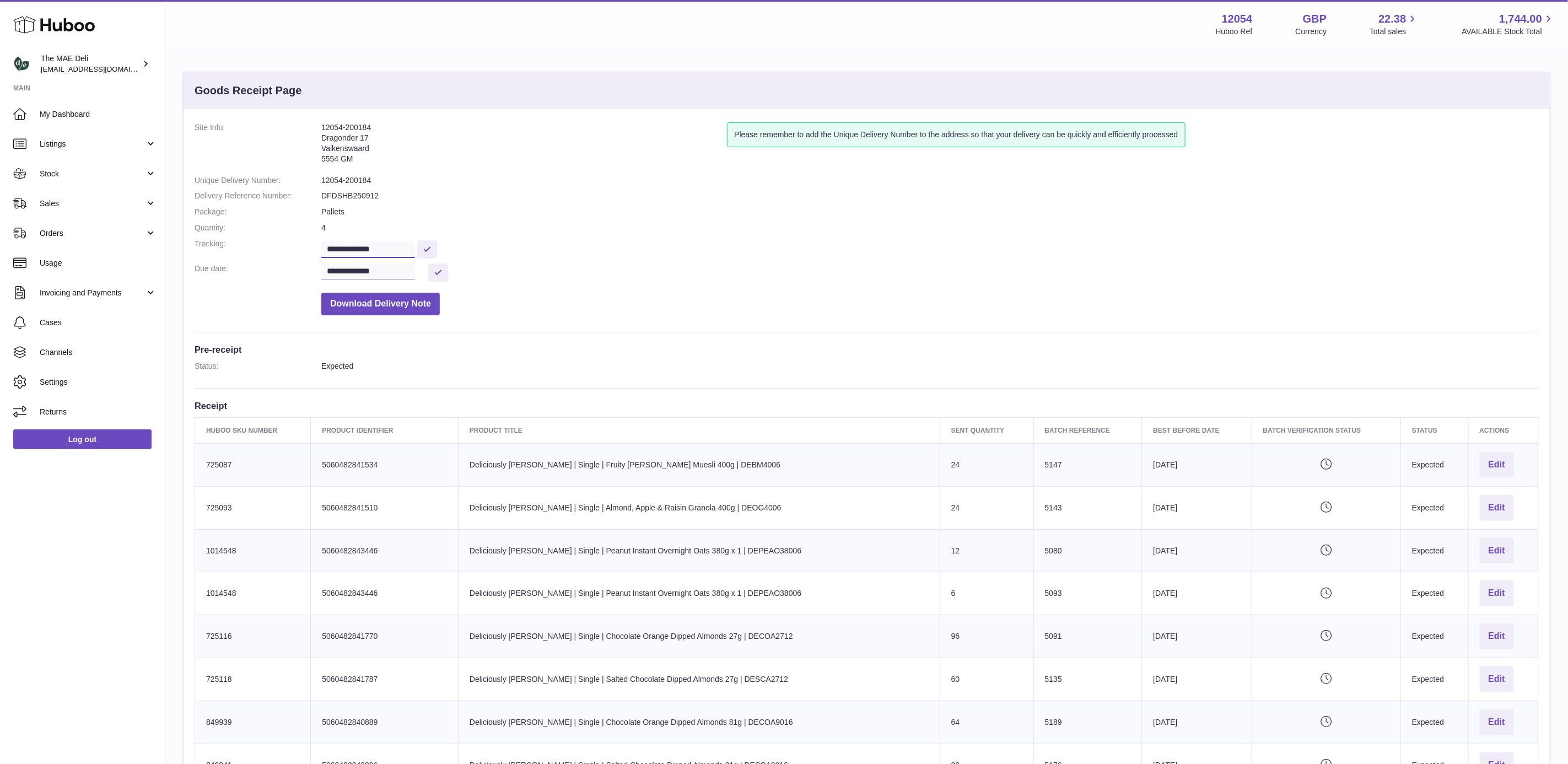
click at [258, 253] on dl "**********" at bounding box center [867, 221] width 1345 height 198
